Goal: Task Accomplishment & Management: Use online tool/utility

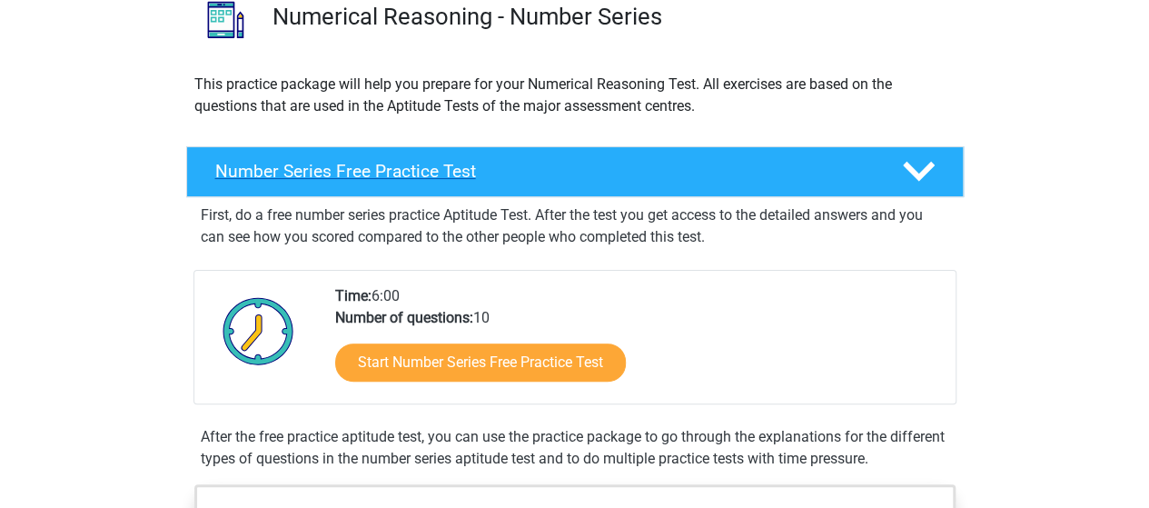
scroll to position [182, 0]
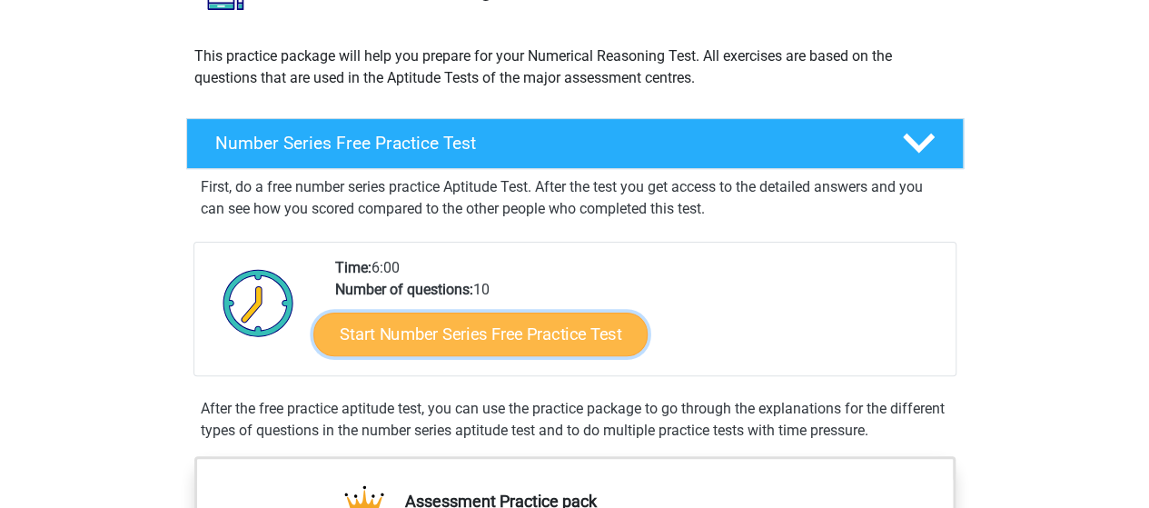
click at [509, 338] on link "Start Number Series Free Practice Test" at bounding box center [480, 334] width 334 height 44
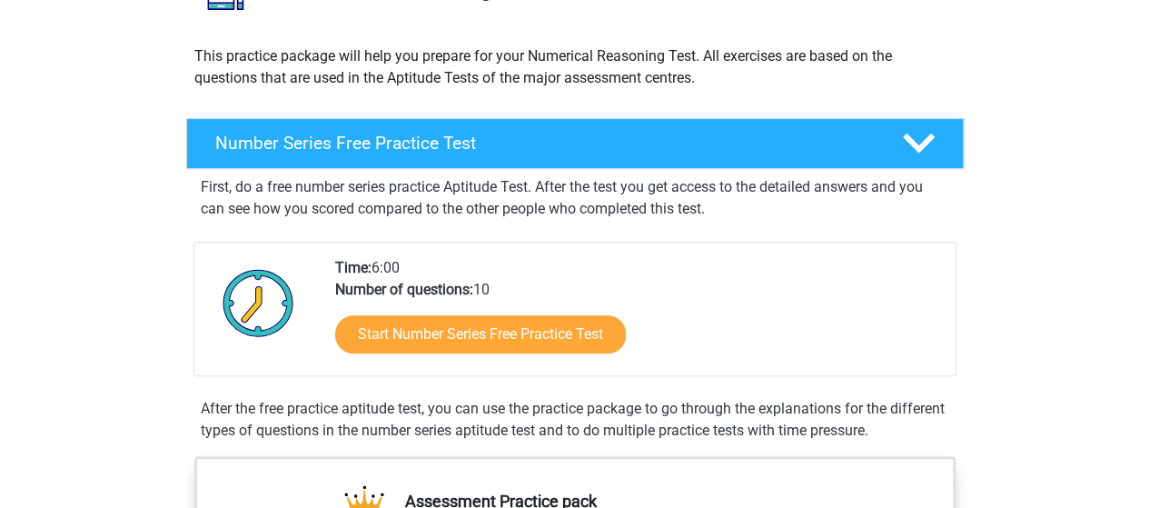
scroll to position [0, 0]
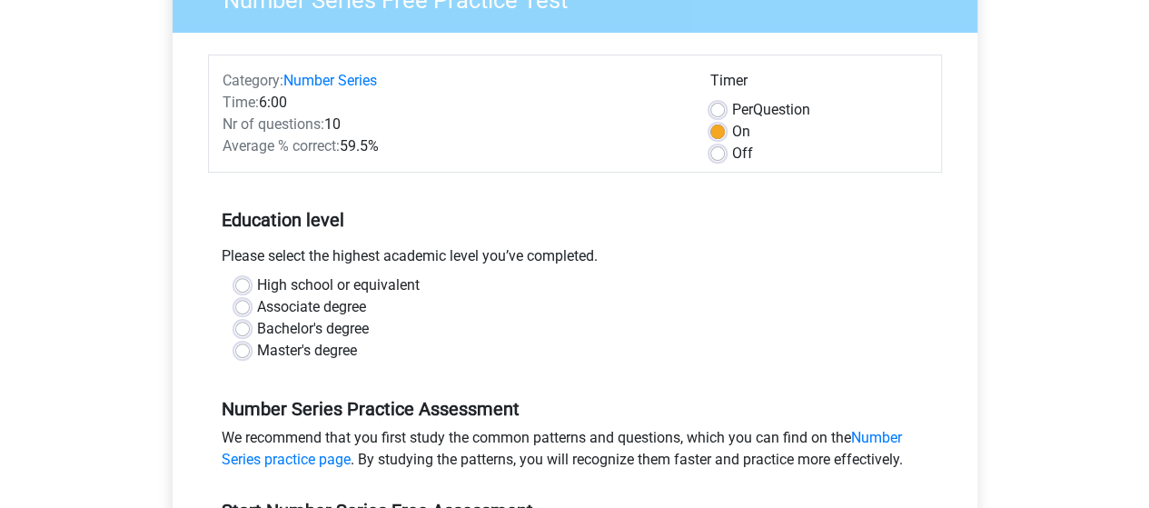
scroll to position [273, 0]
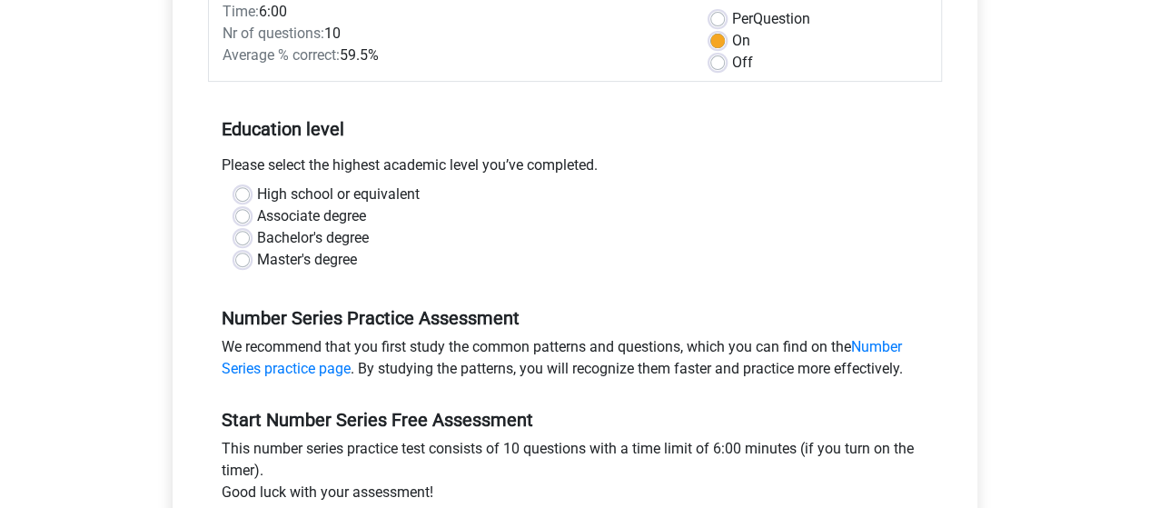
click at [257, 233] on label "Bachelor's degree" at bounding box center [313, 238] width 112 height 22
click at [241, 233] on input "Bachelor's degree" at bounding box center [242, 236] width 15 height 18
radio input "true"
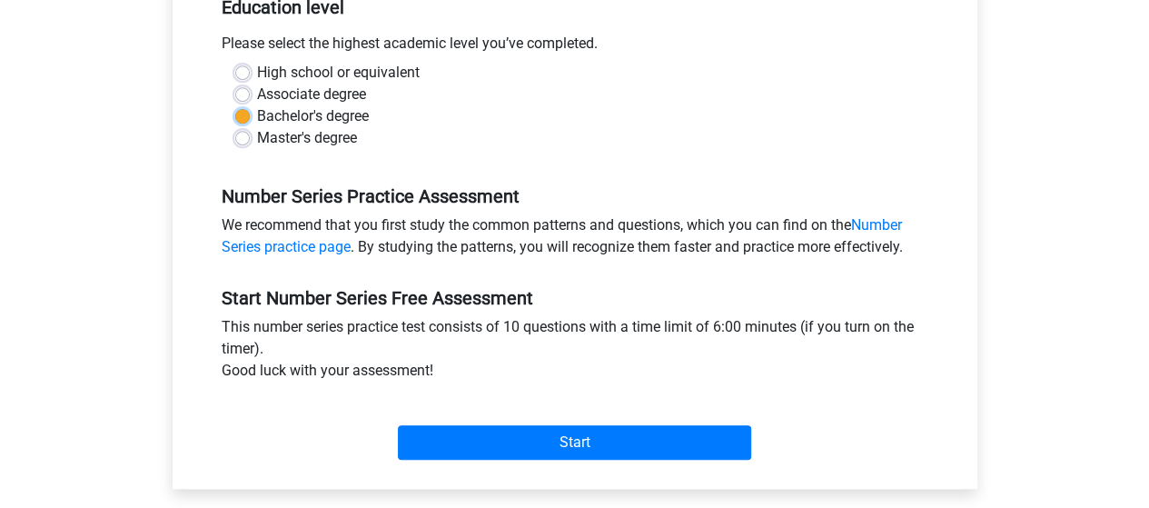
scroll to position [545, 0]
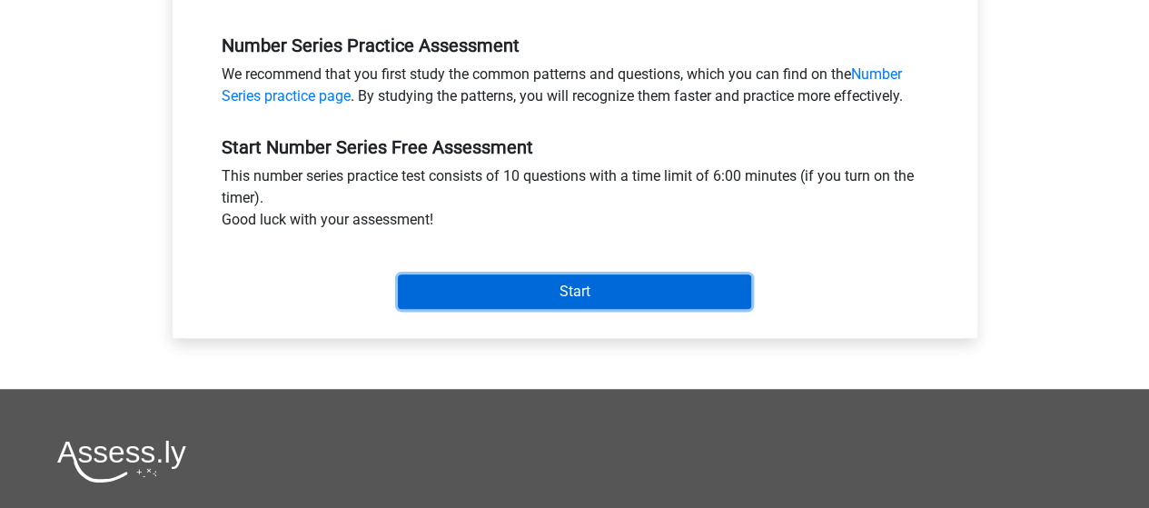
click at [566, 293] on input "Start" at bounding box center [574, 291] width 353 height 35
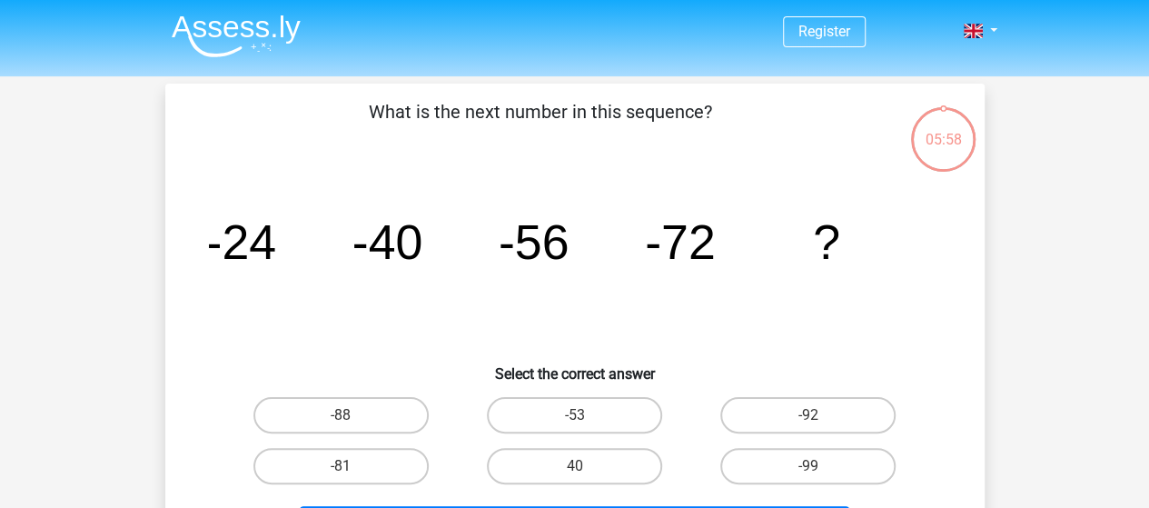
scroll to position [91, 0]
